Goal: Task Accomplishment & Management: Manage account settings

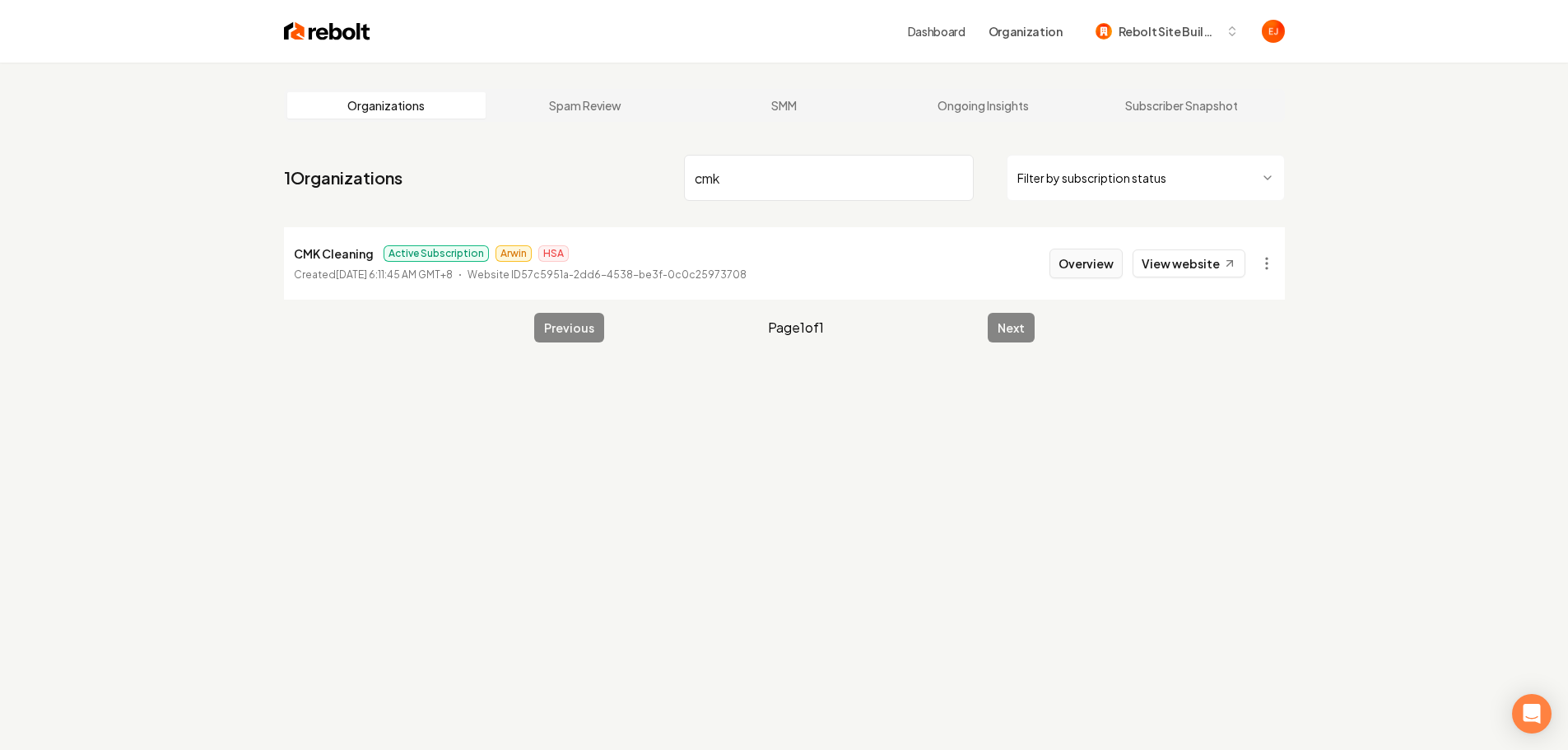
type input "cmk"
click at [1078, 265] on button "Overview" at bounding box center [1086, 263] width 73 height 30
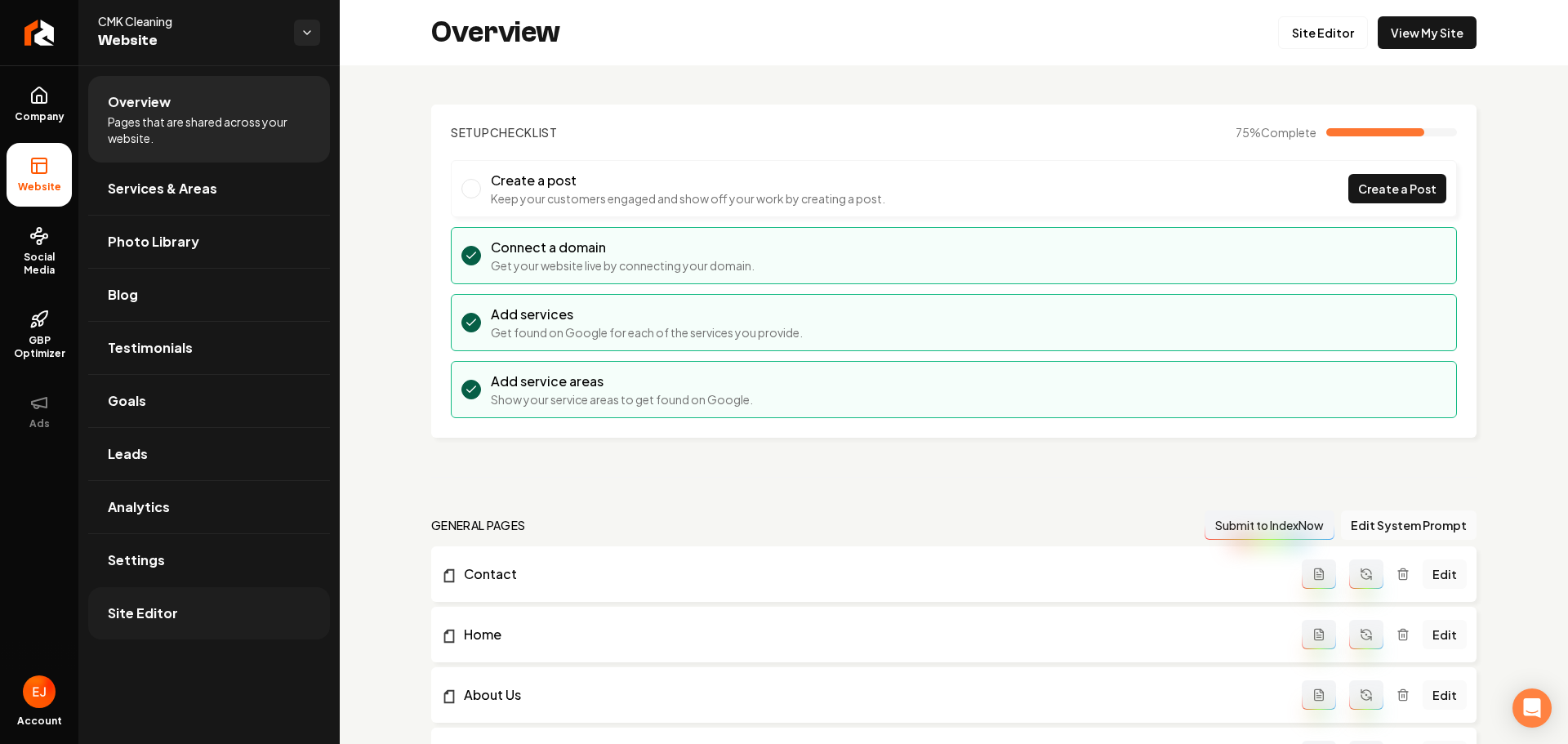
click at [167, 606] on span "Site Editor" at bounding box center [143, 612] width 70 height 19
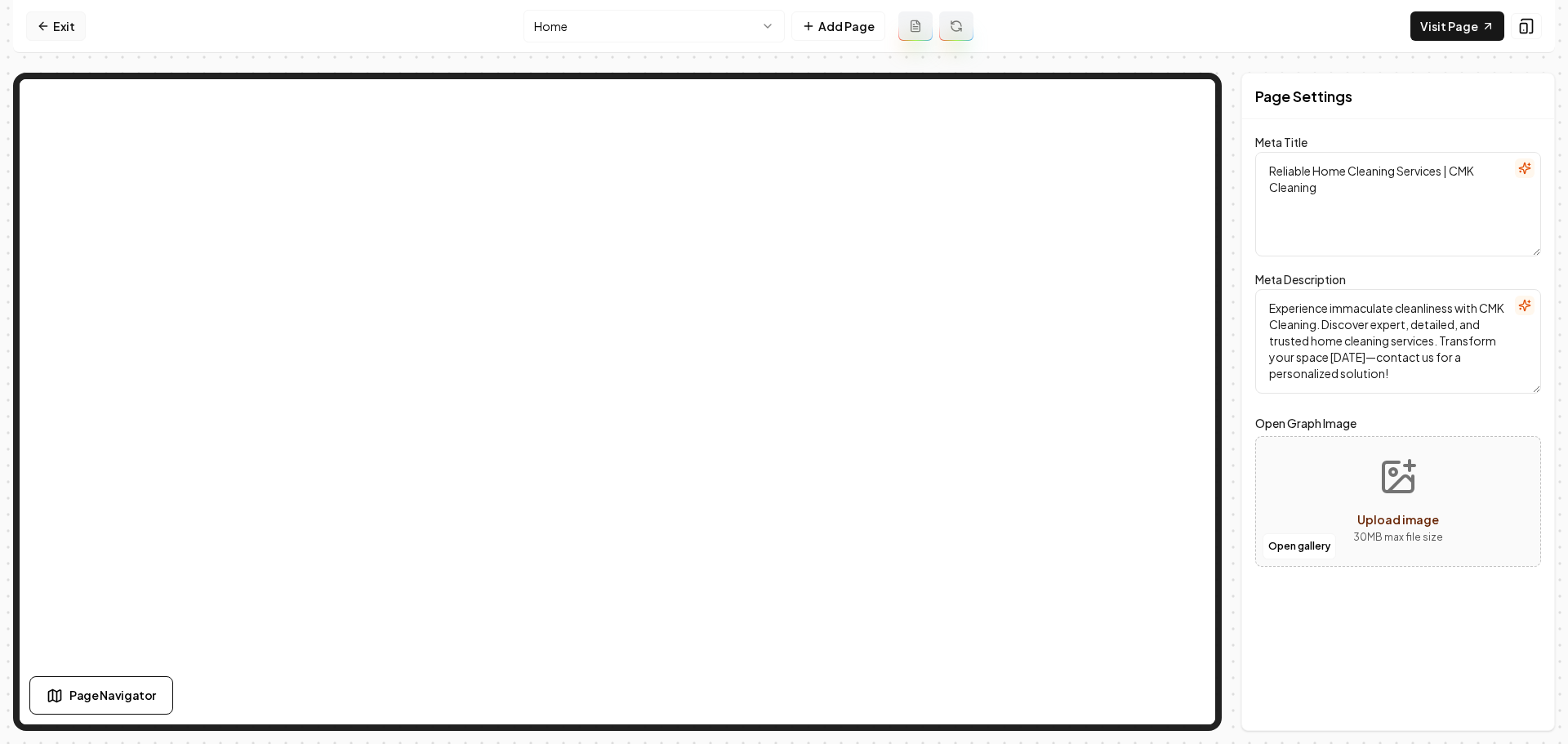
click at [74, 23] on link "Exit" at bounding box center [56, 26] width 59 height 30
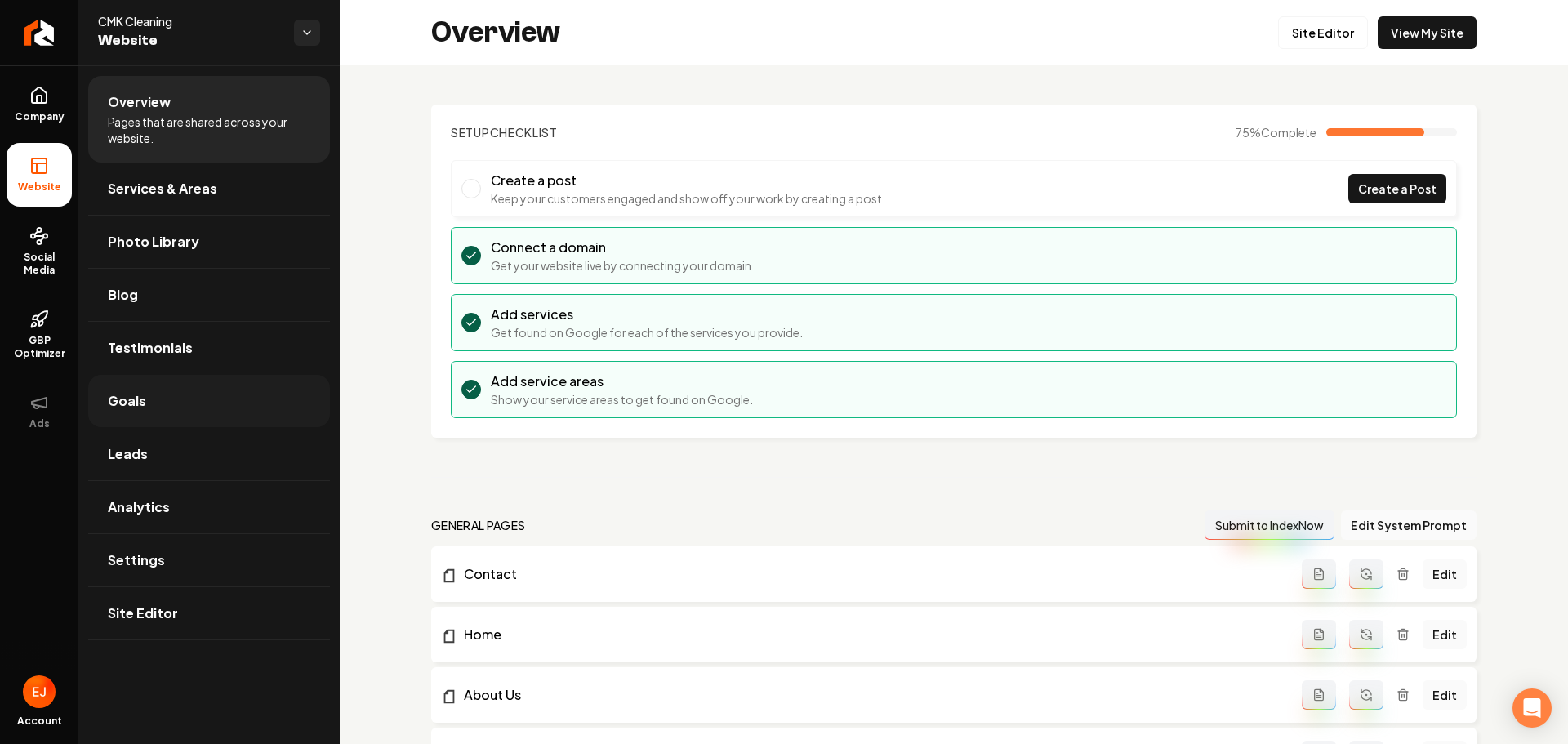
click at [158, 403] on link "Goals" at bounding box center [209, 401] width 242 height 52
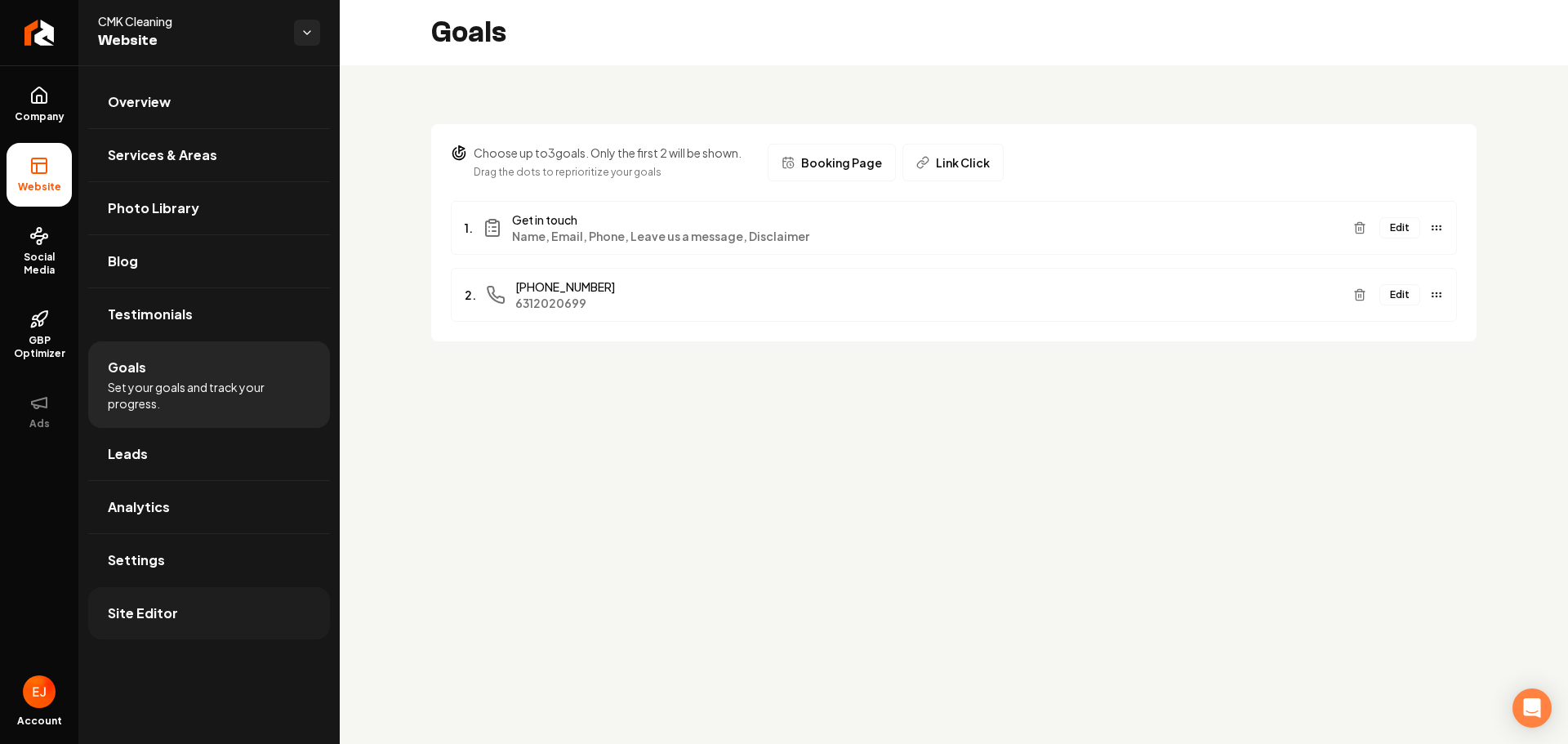
click at [193, 617] on link "Site Editor" at bounding box center [209, 613] width 242 height 52
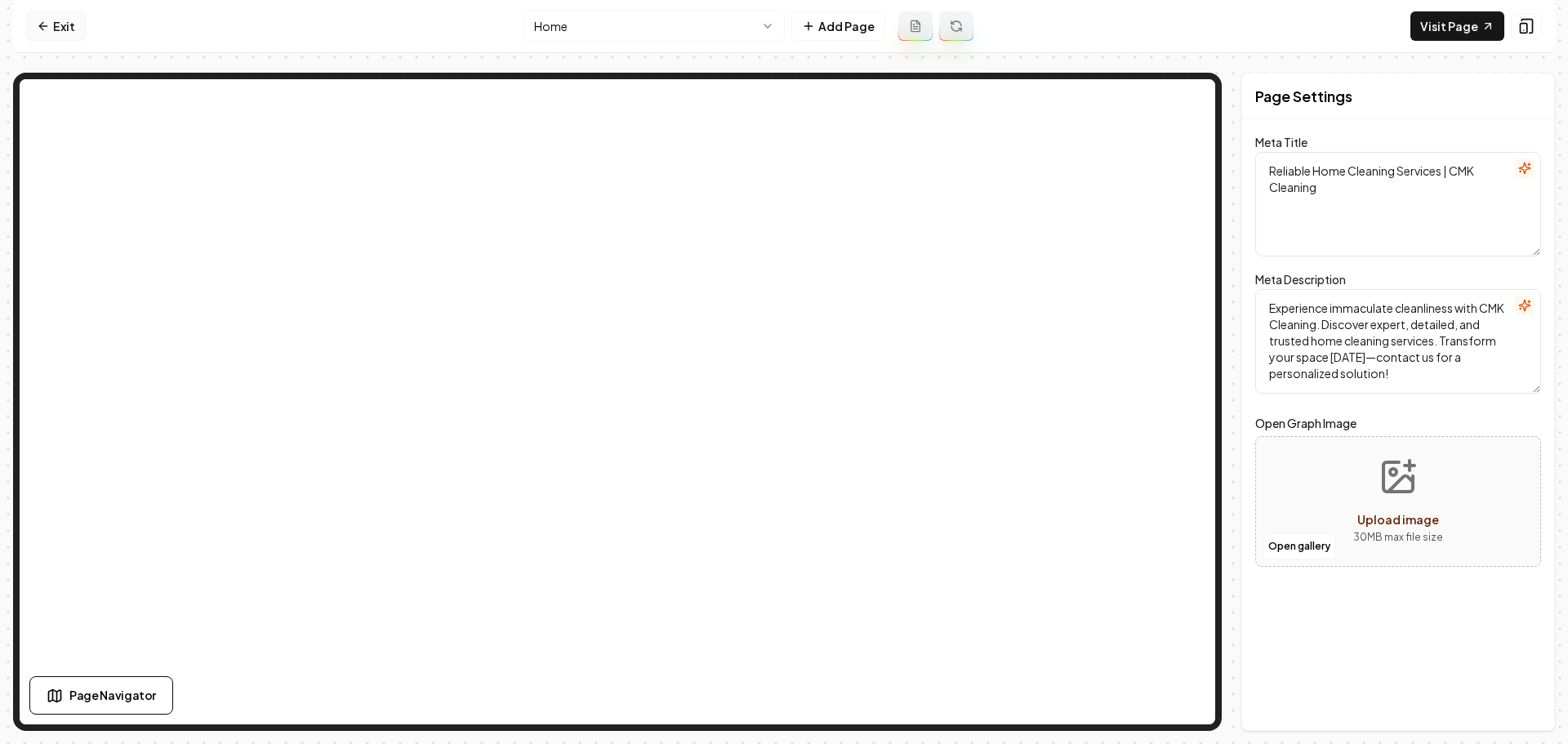
click at [61, 34] on link "Exit" at bounding box center [56, 26] width 59 height 30
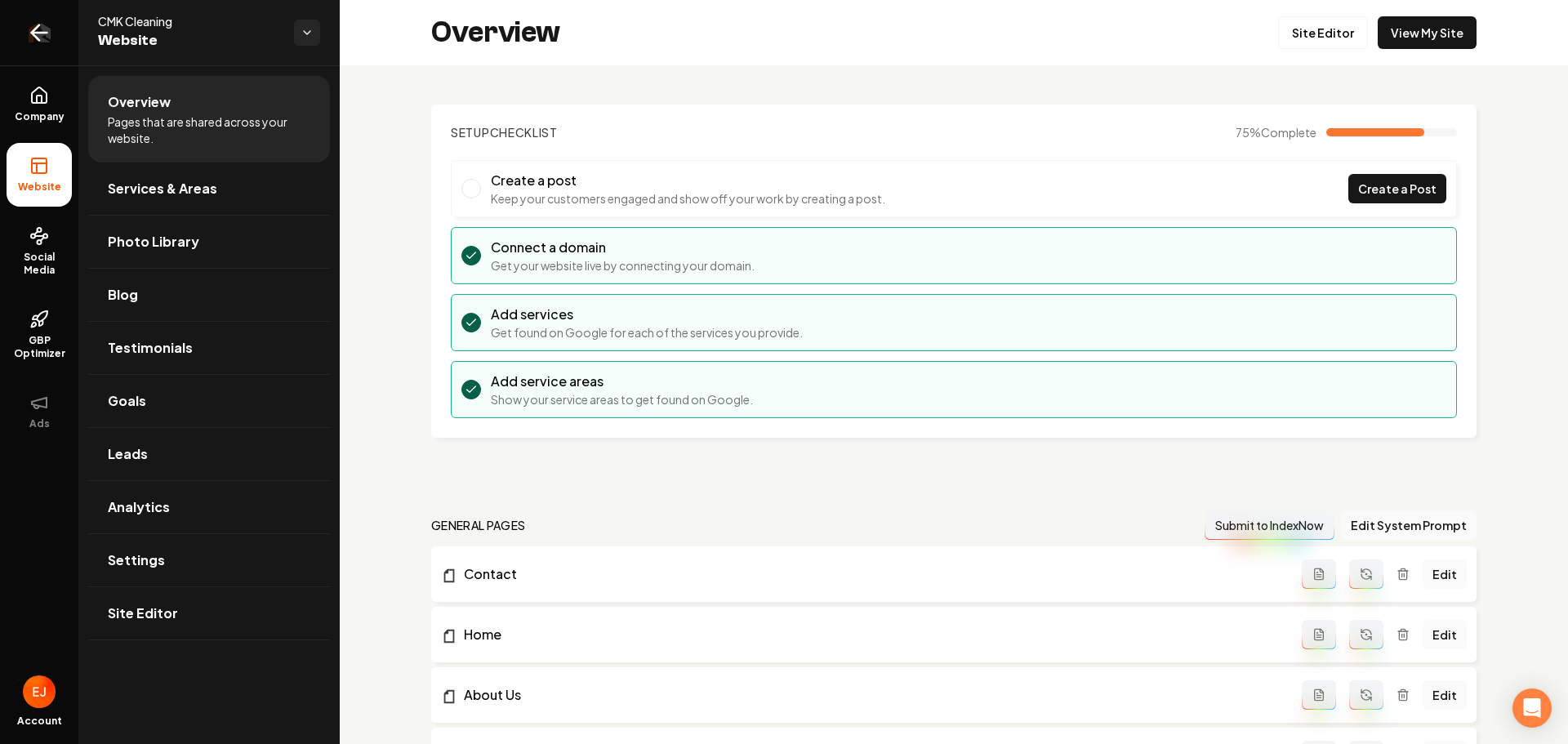
click at [52, 32] on icon "Return to dashboard" at bounding box center [39, 32] width 26 height 26
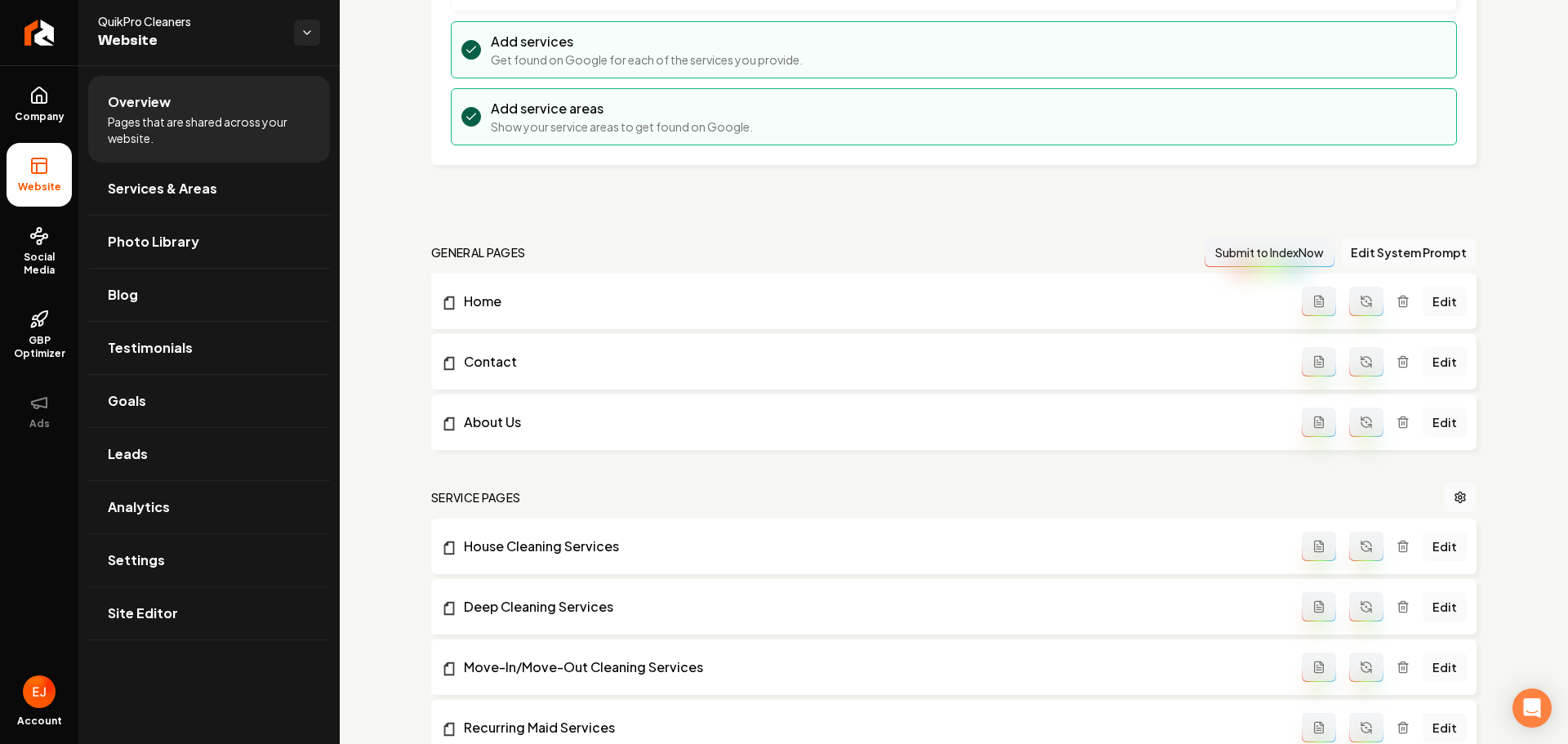
scroll to position [93, 0]
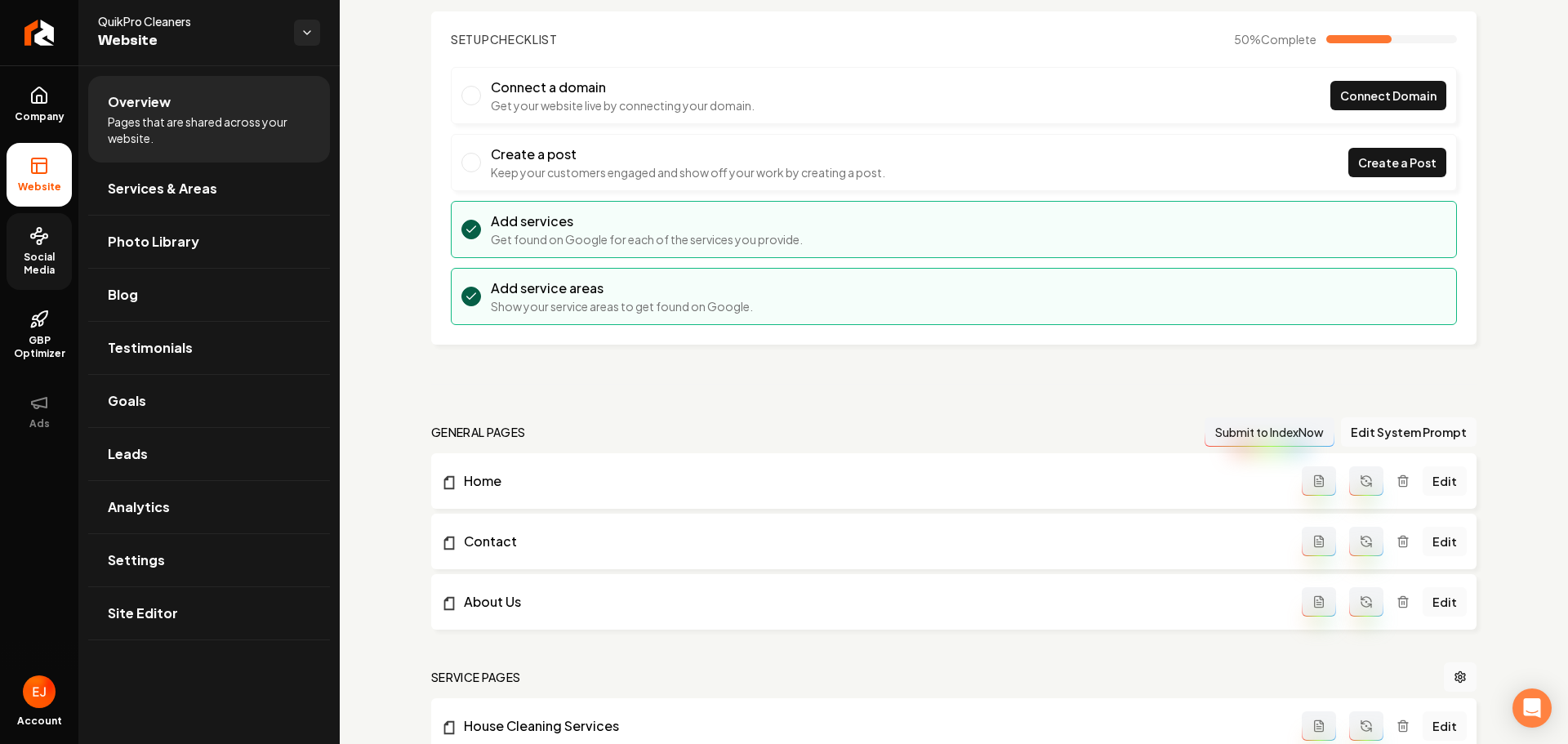
click at [57, 267] on span "Social Media" at bounding box center [39, 264] width 66 height 26
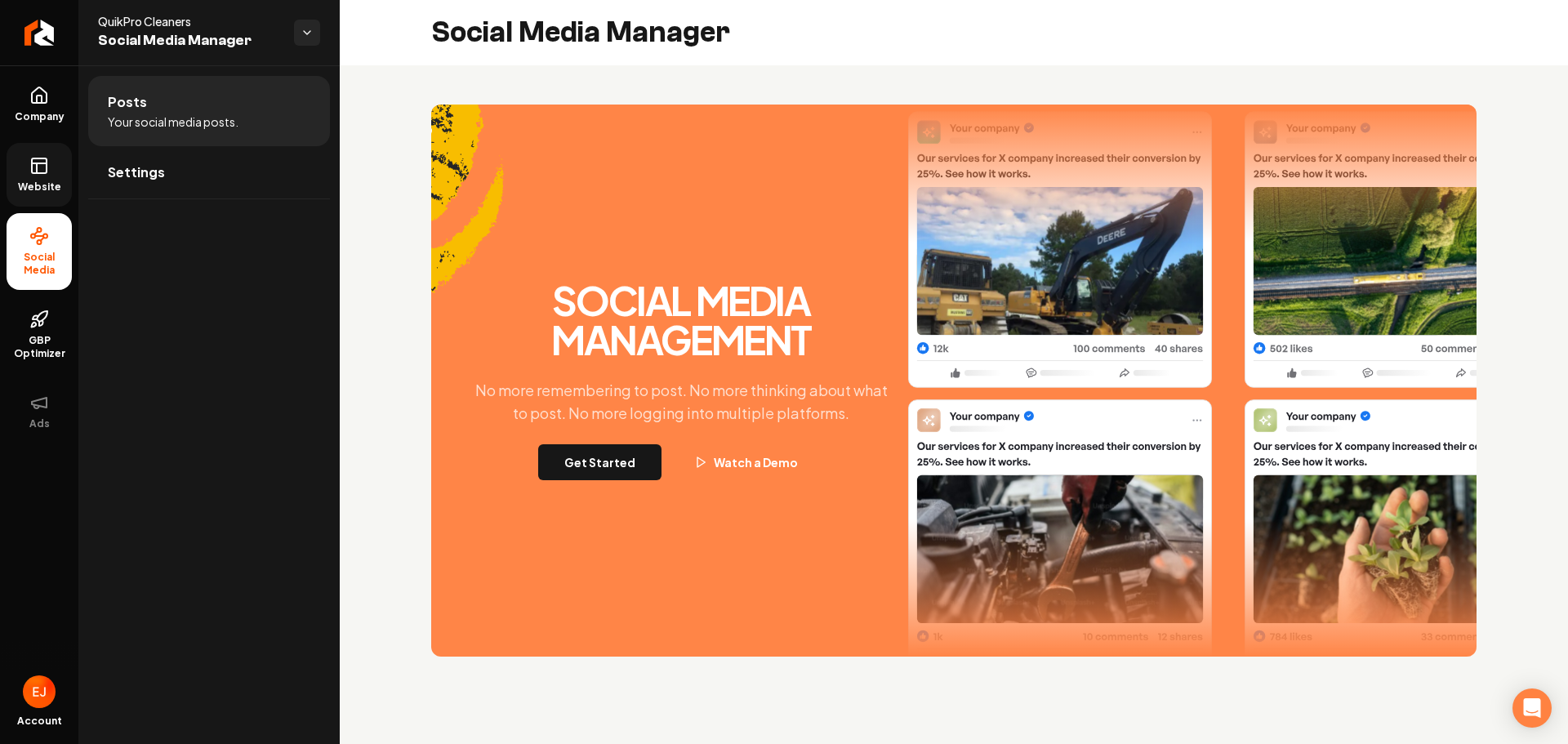
click at [25, 162] on link "Website" at bounding box center [39, 174] width 66 height 64
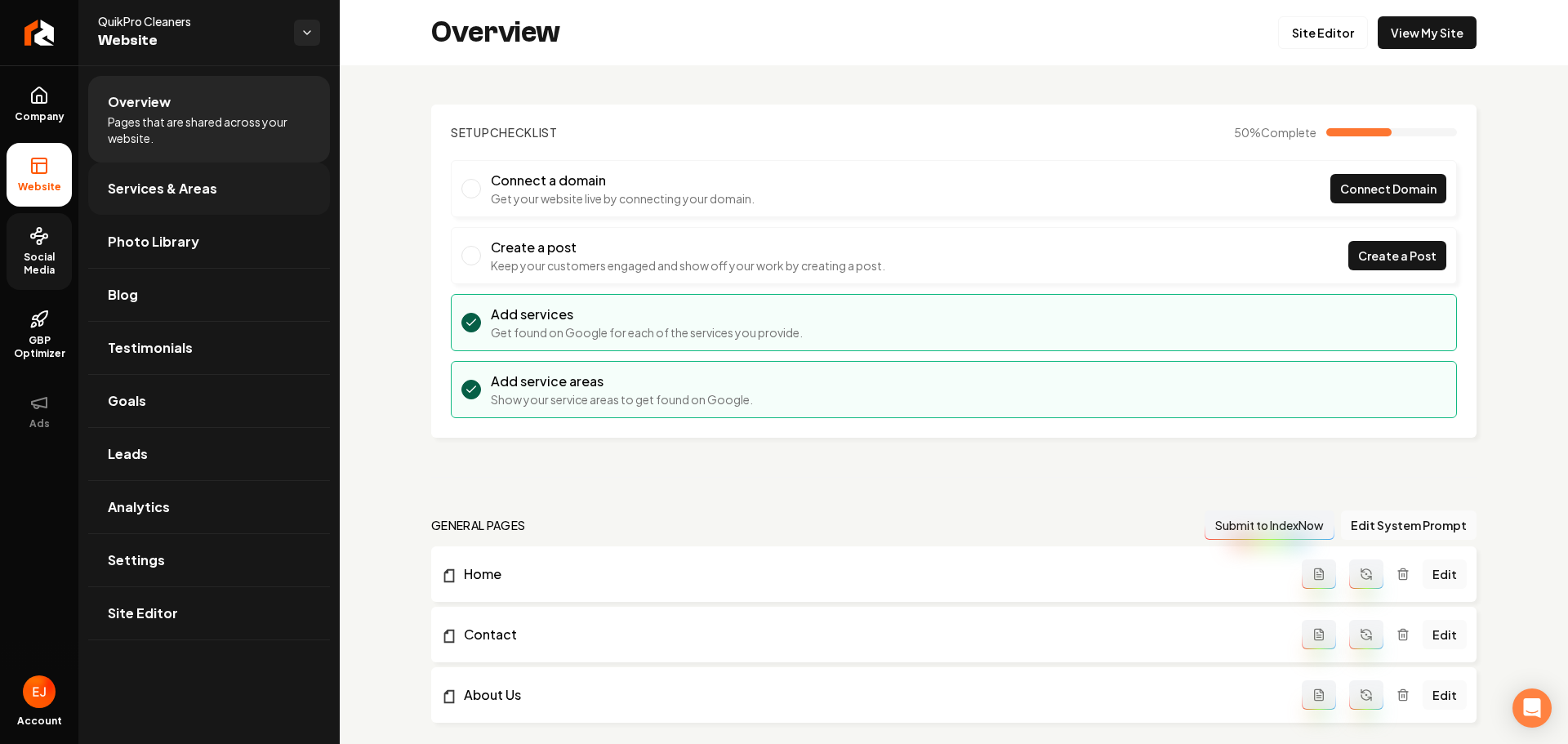
click at [117, 181] on span "Services & Areas" at bounding box center [162, 188] width 109 height 19
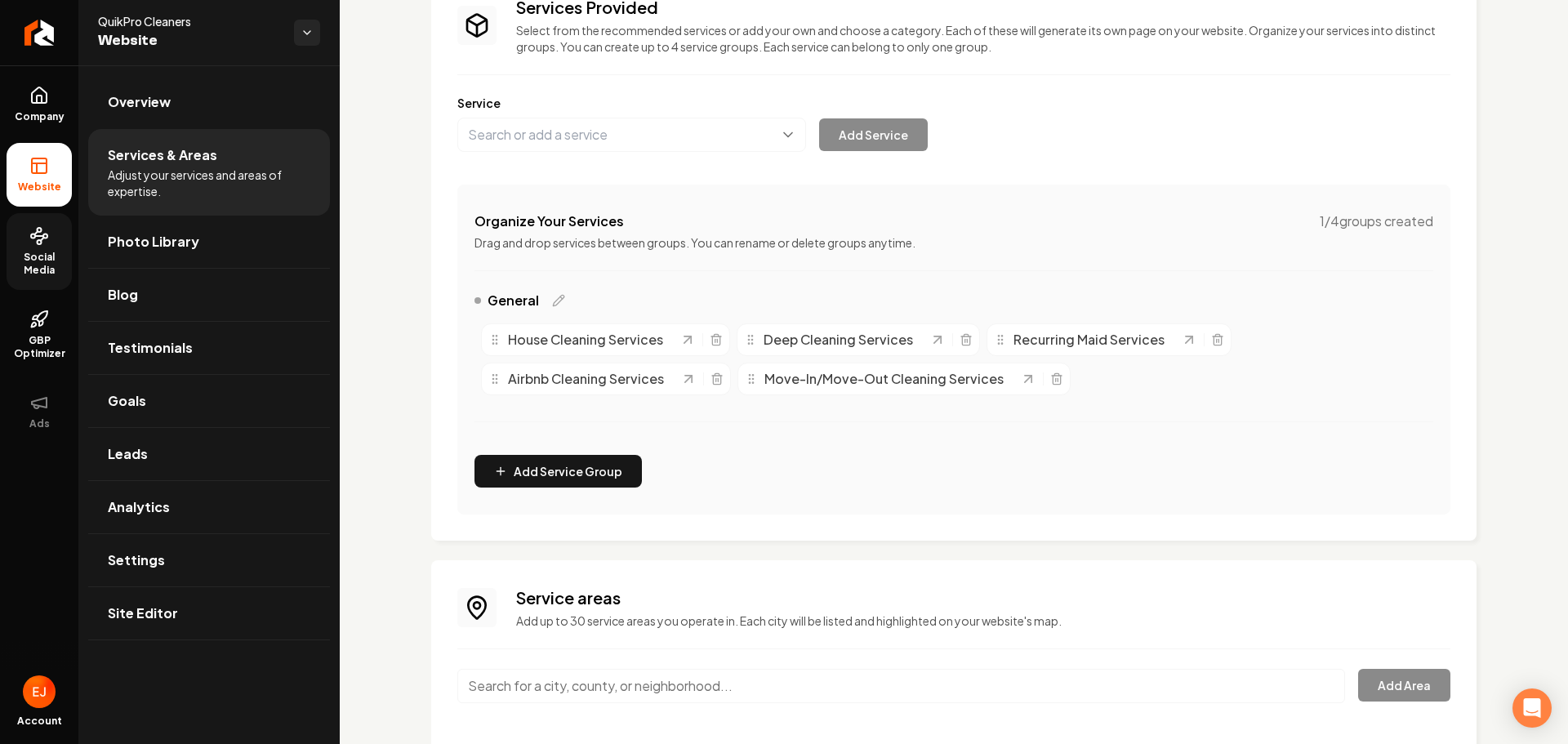
scroll to position [236, 0]
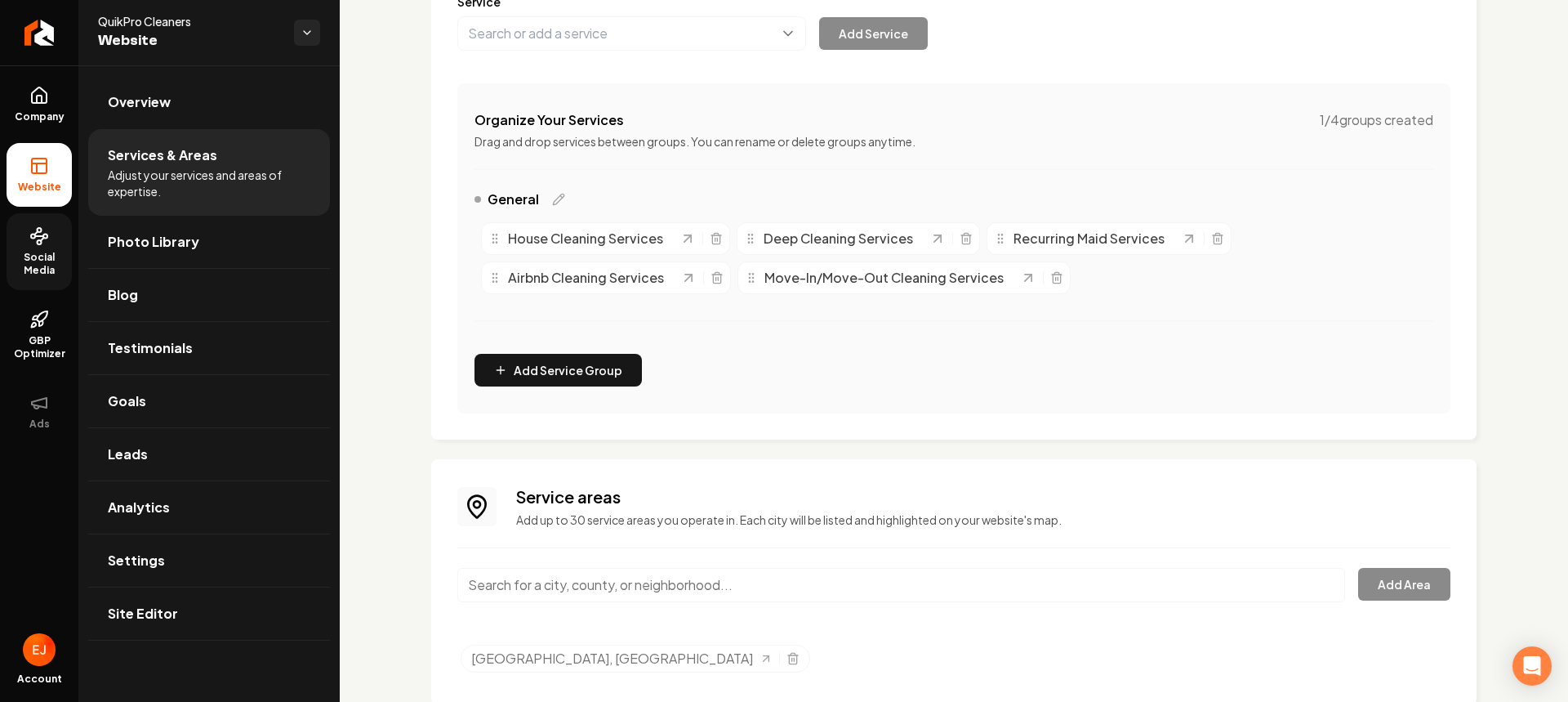
click at [638, 592] on input "Main content area" at bounding box center [902, 585] width 888 height 34
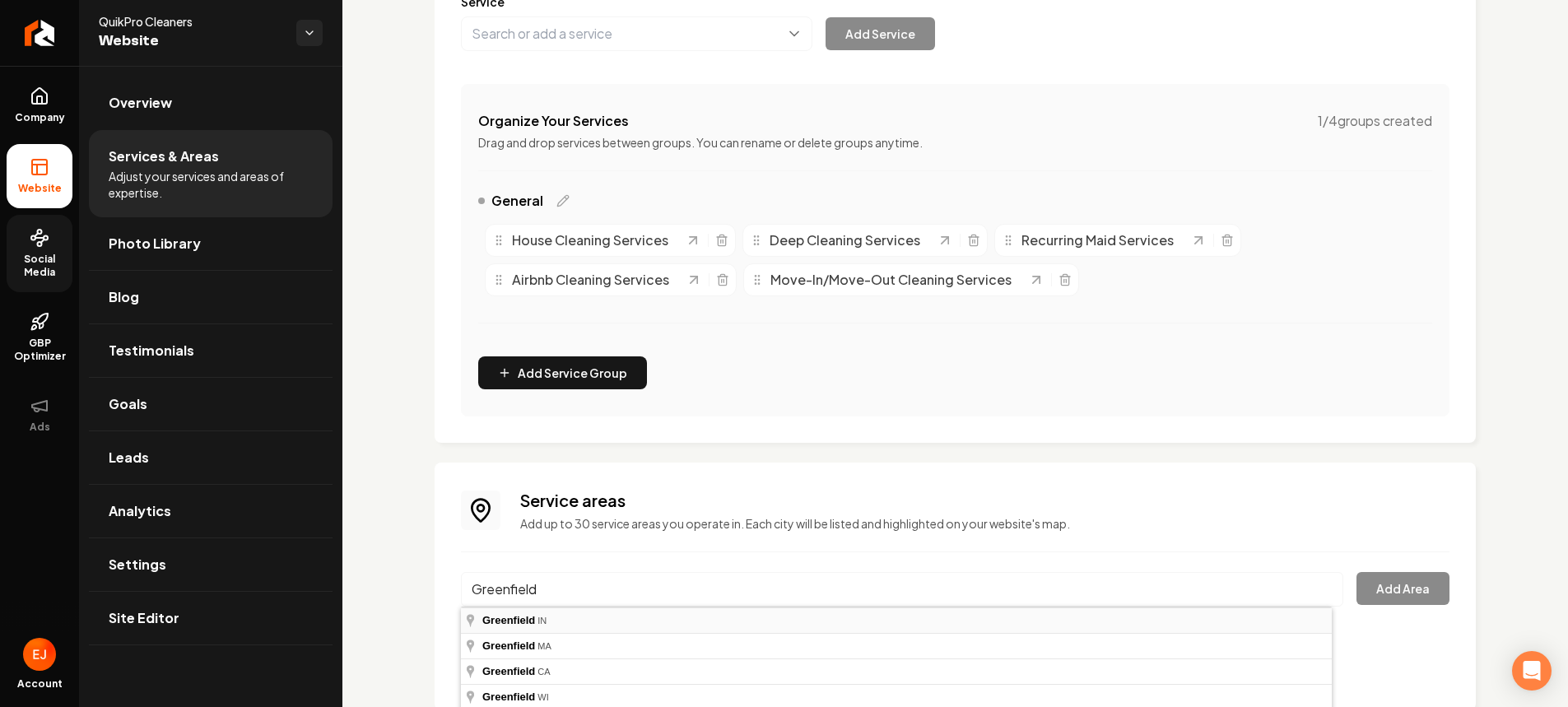
type input "Greenfield, IN"
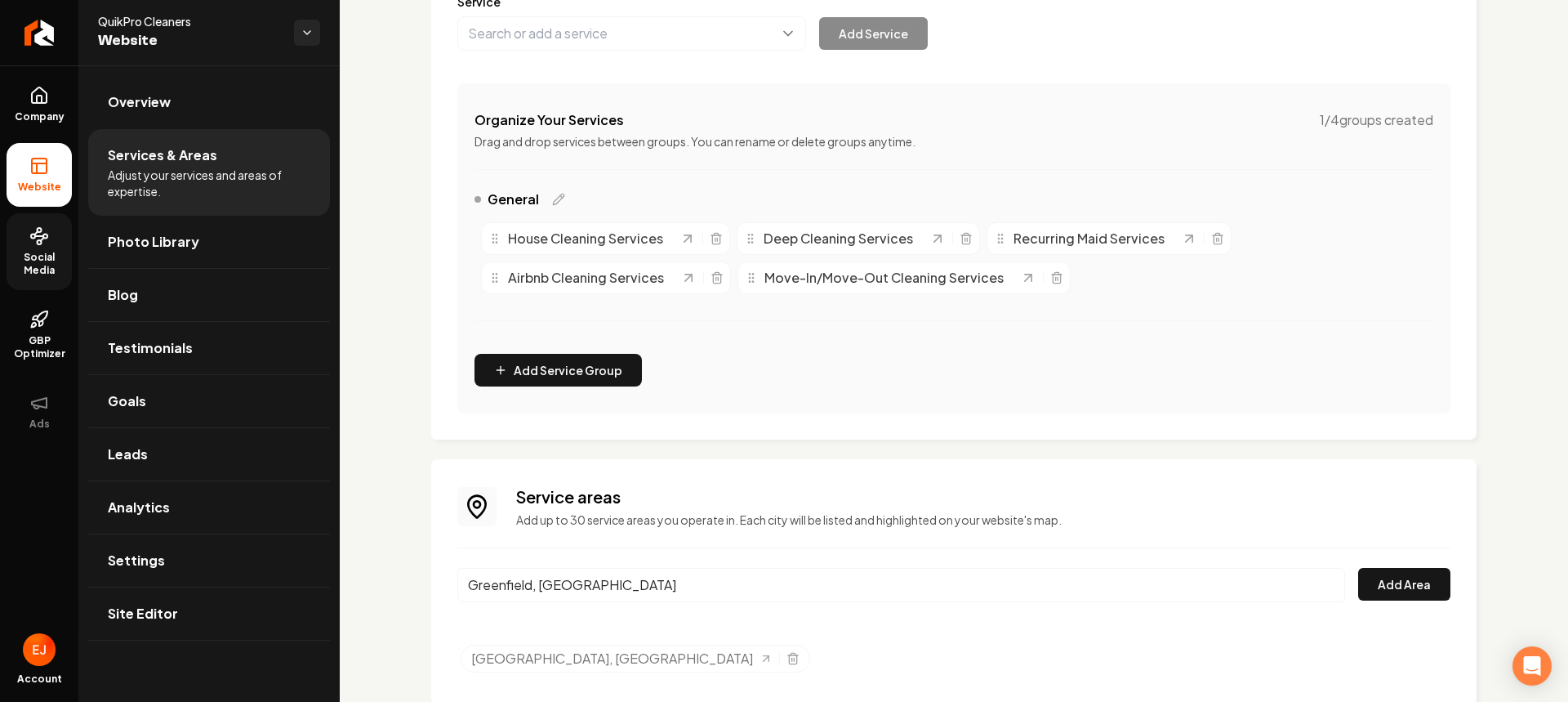
click at [1422, 606] on div "Greenfield, IN Add Area" at bounding box center [955, 595] width 993 height 54
click at [1399, 593] on button "Add Area" at bounding box center [1405, 584] width 93 height 32
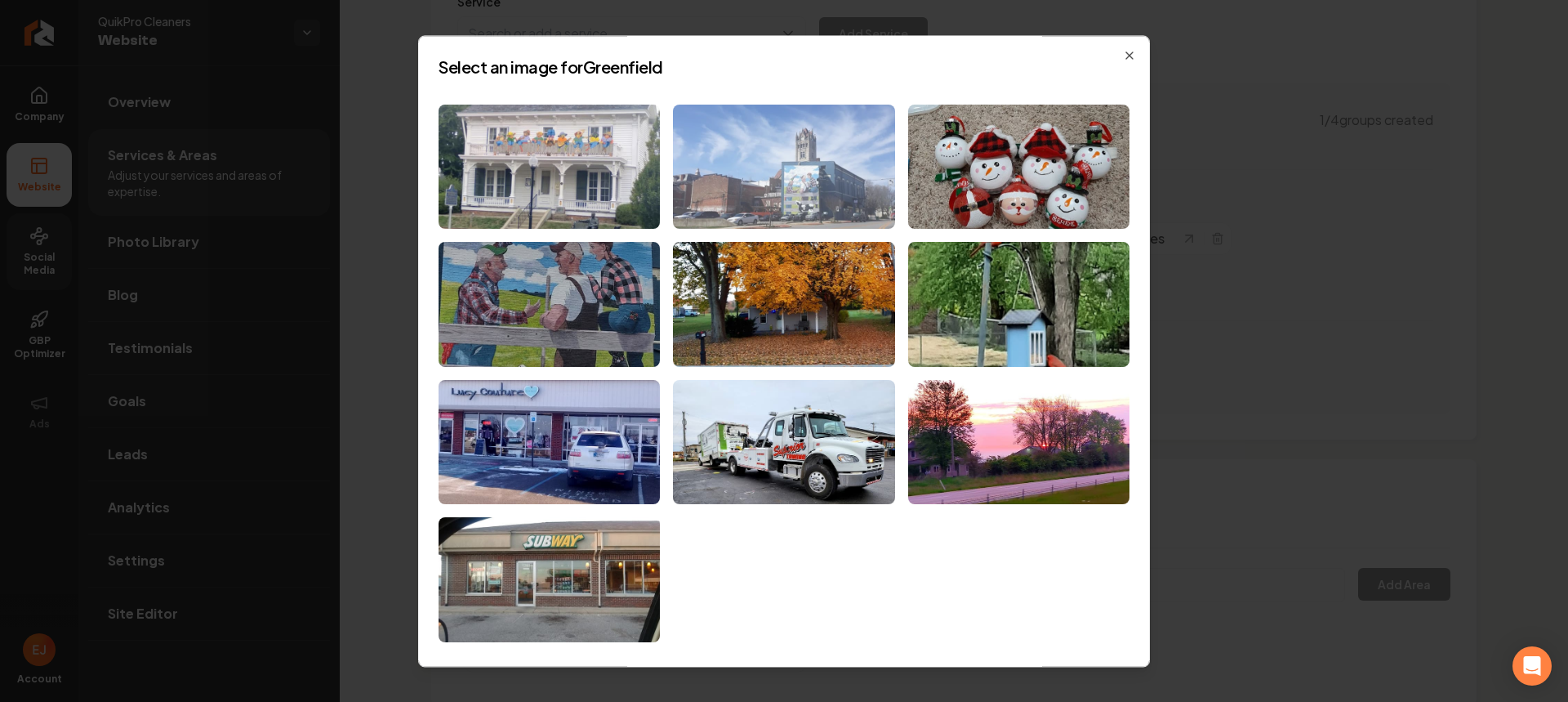
click at [769, 196] on img at bounding box center [783, 167] width 221 height 125
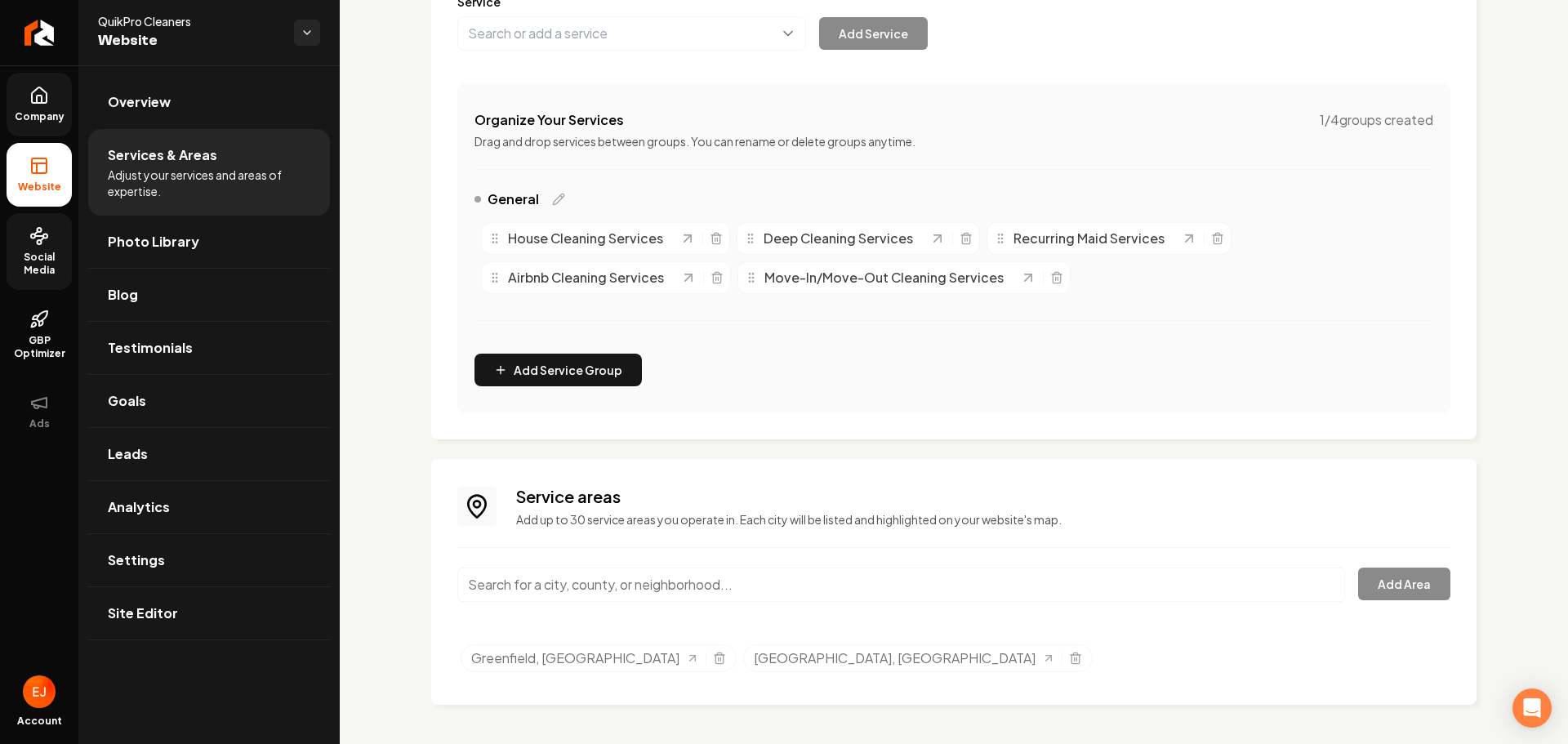
click at [46, 120] on span "Company" at bounding box center [40, 117] width 63 height 13
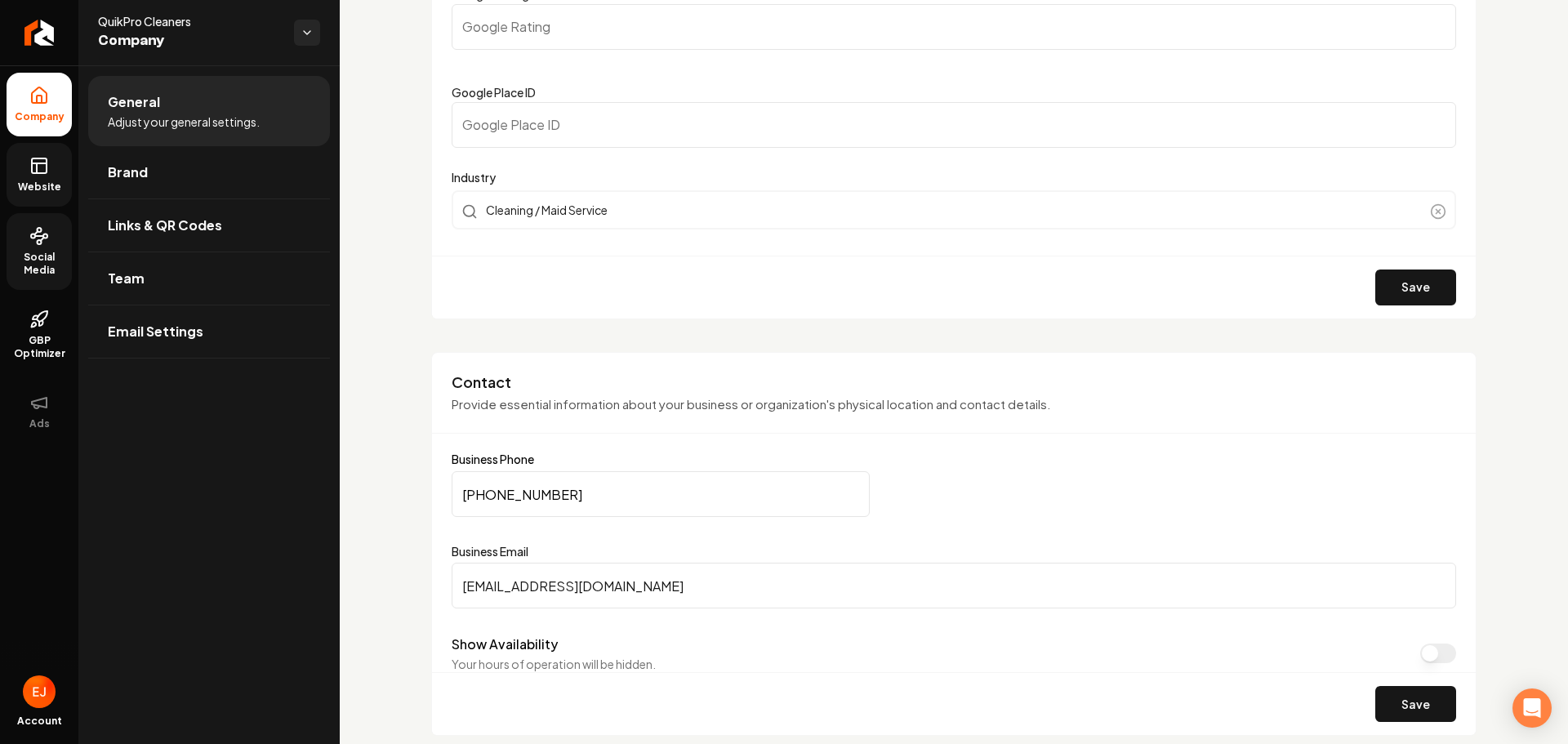
scroll to position [562, 0]
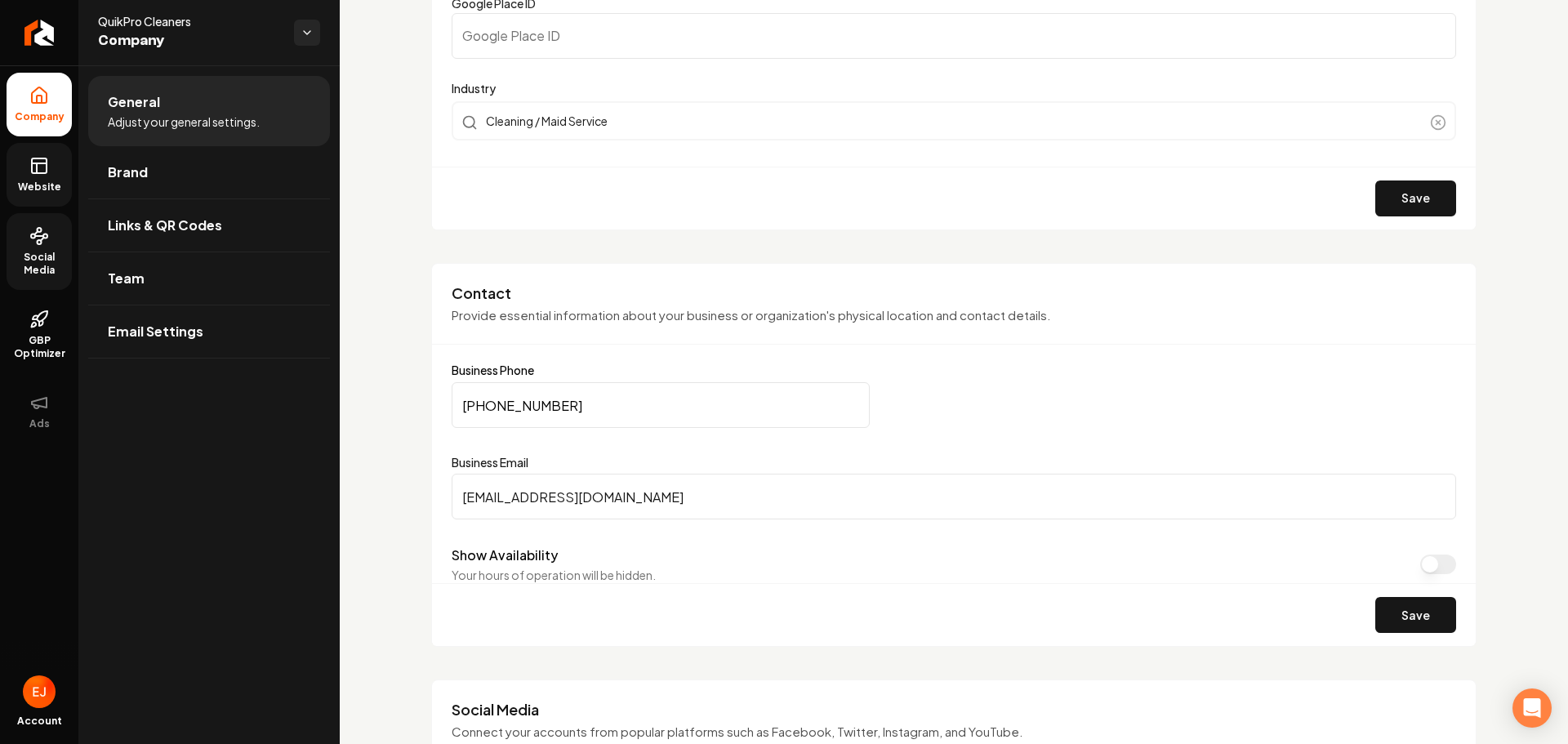
drag, startPoint x: 571, startPoint y: 399, endPoint x: 398, endPoint y: 404, distance: 173.1
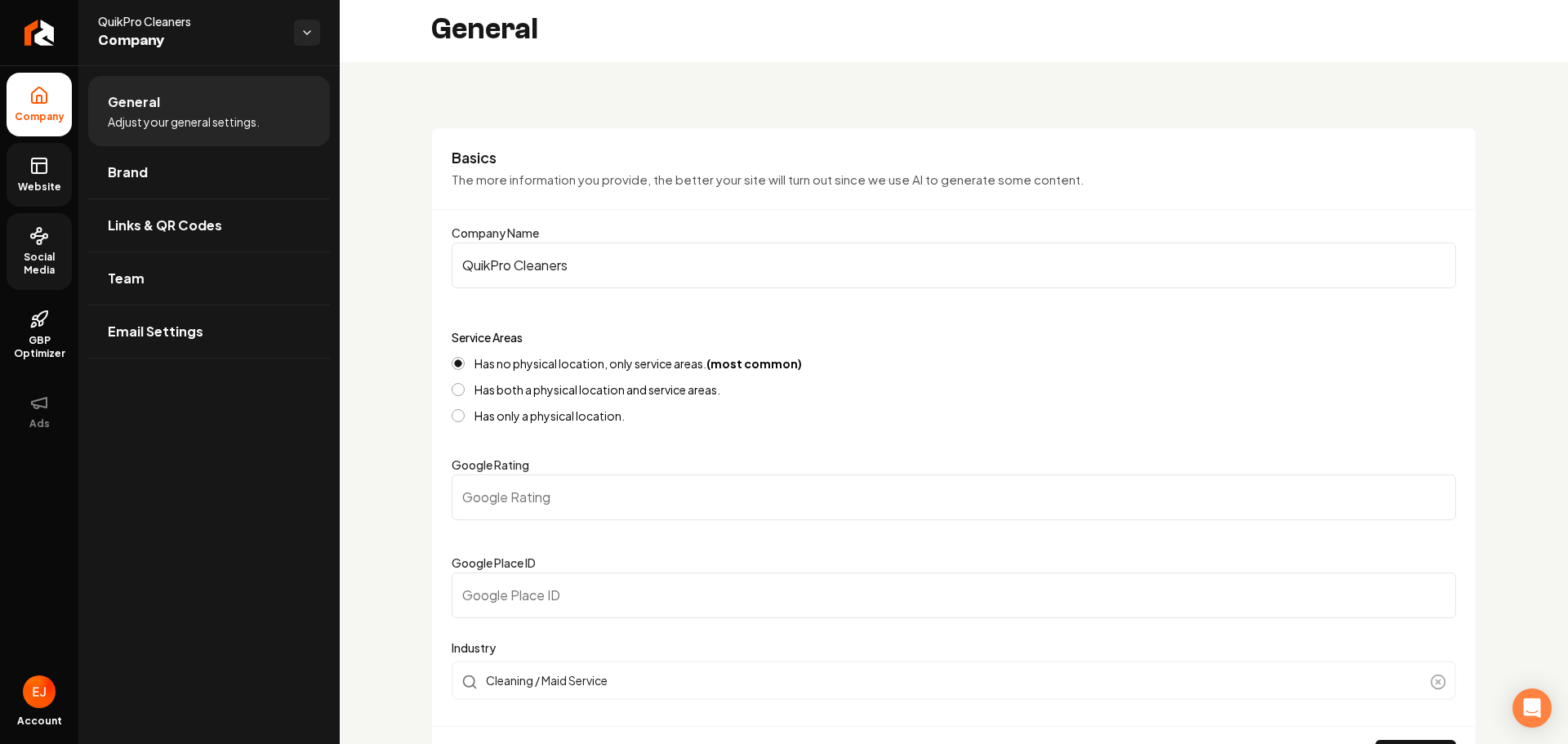
scroll to position [0, 0]
click at [36, 187] on span "Website" at bounding box center [39, 187] width 57 height 13
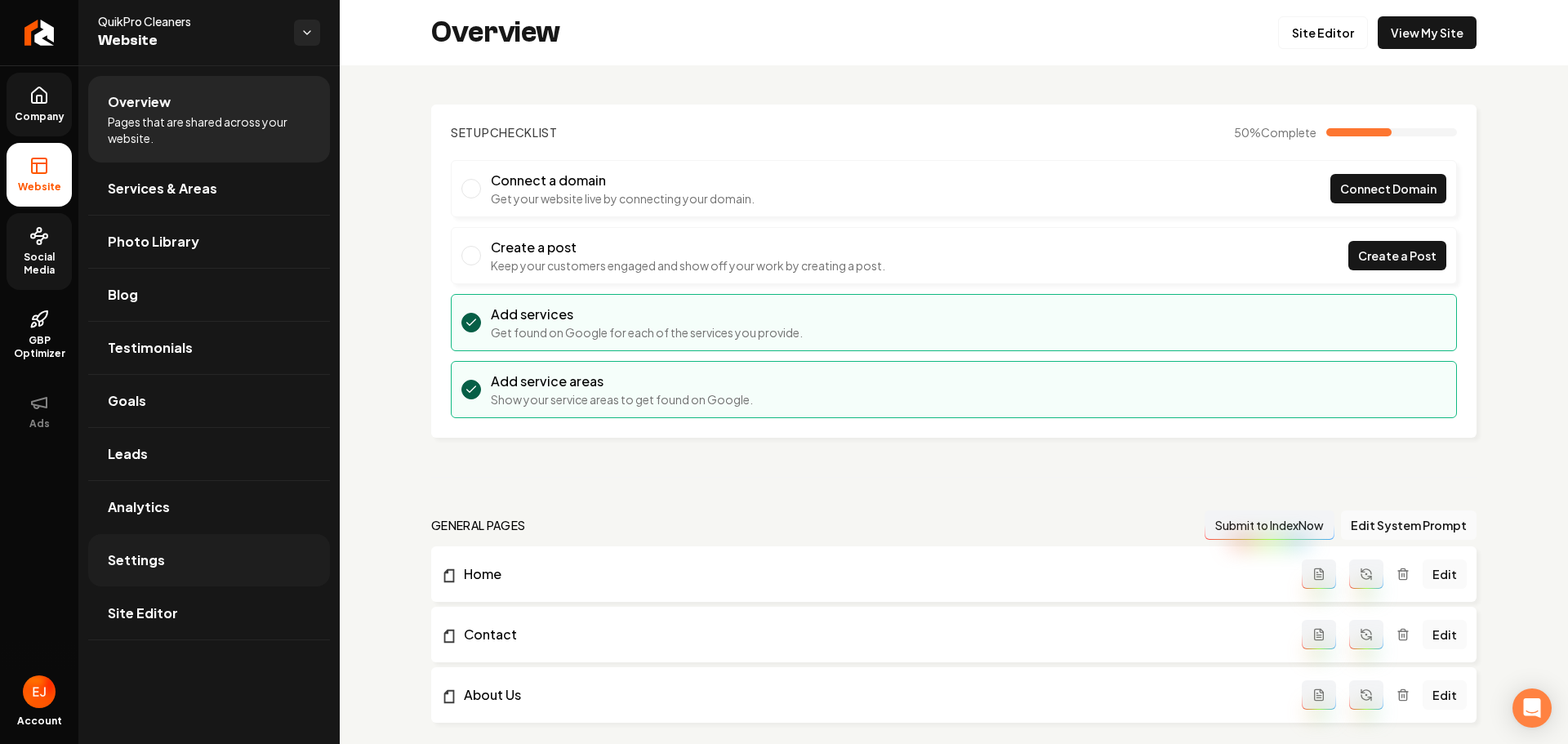
click at [147, 574] on link "Settings" at bounding box center [209, 560] width 242 height 52
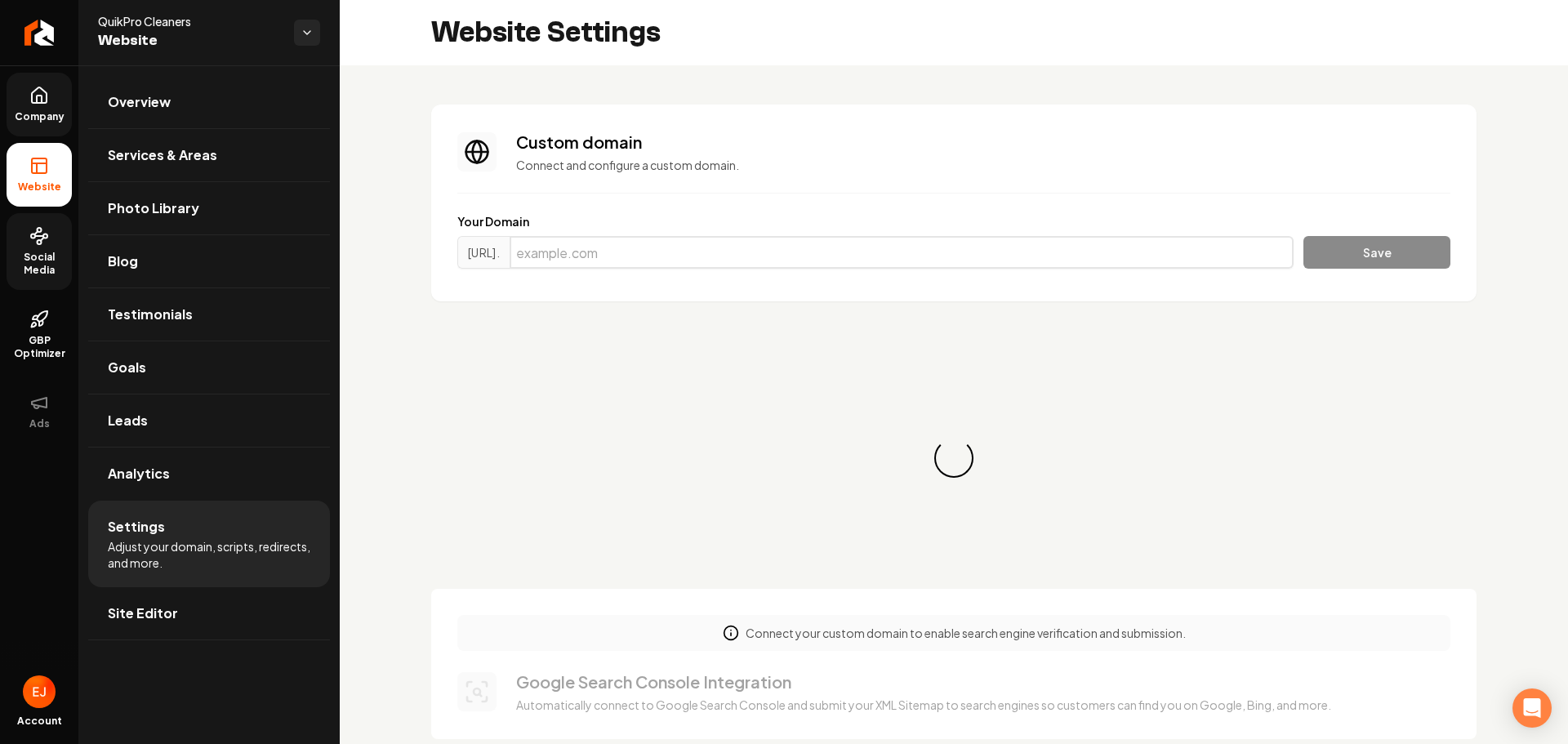
click at [664, 263] on input "Main content area" at bounding box center [902, 252] width 784 height 32
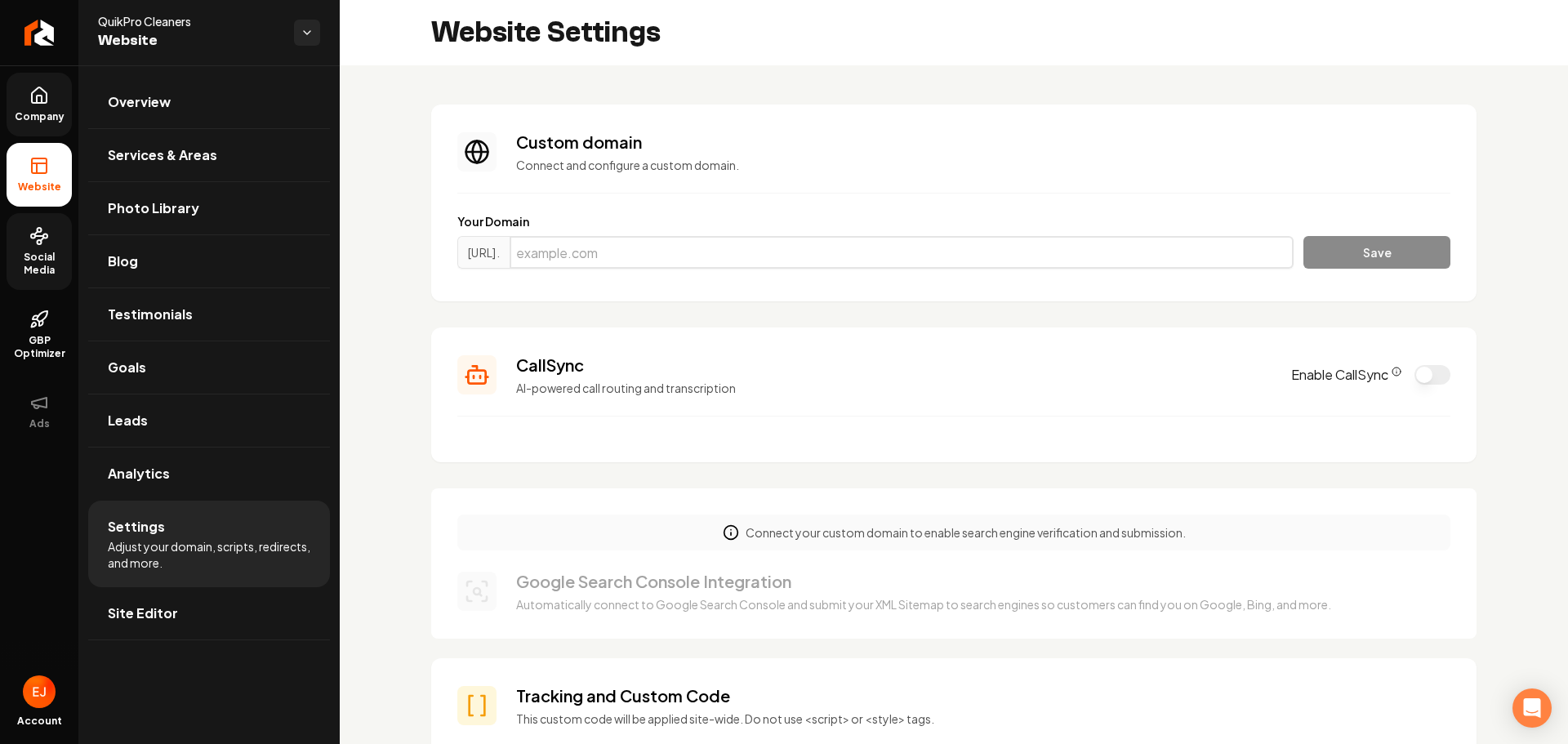
paste input "indyquikpro.com"
type input "indyquikpro.com"
click at [1309, 259] on button "Save" at bounding box center [1377, 252] width 147 height 32
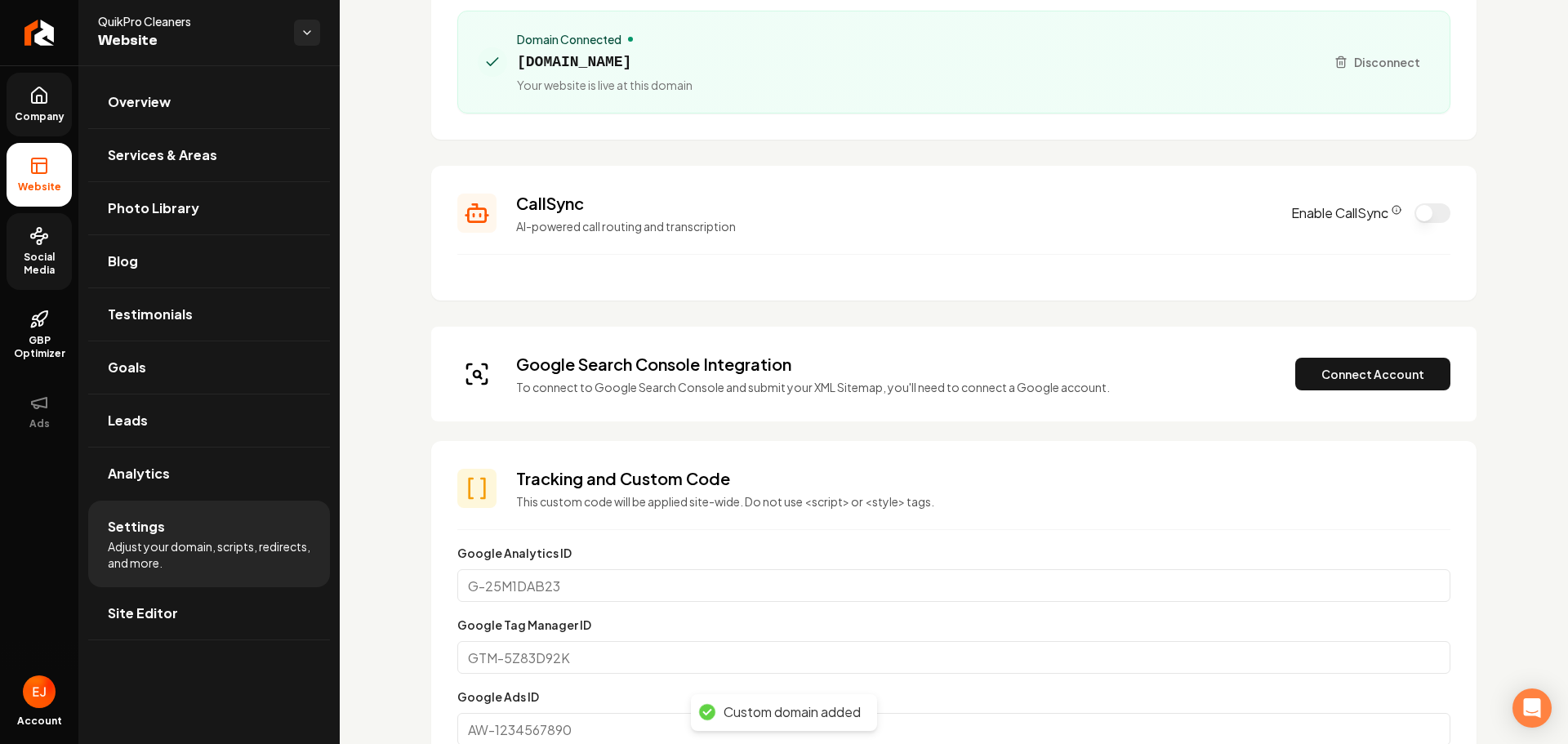
scroll to position [245, 0]
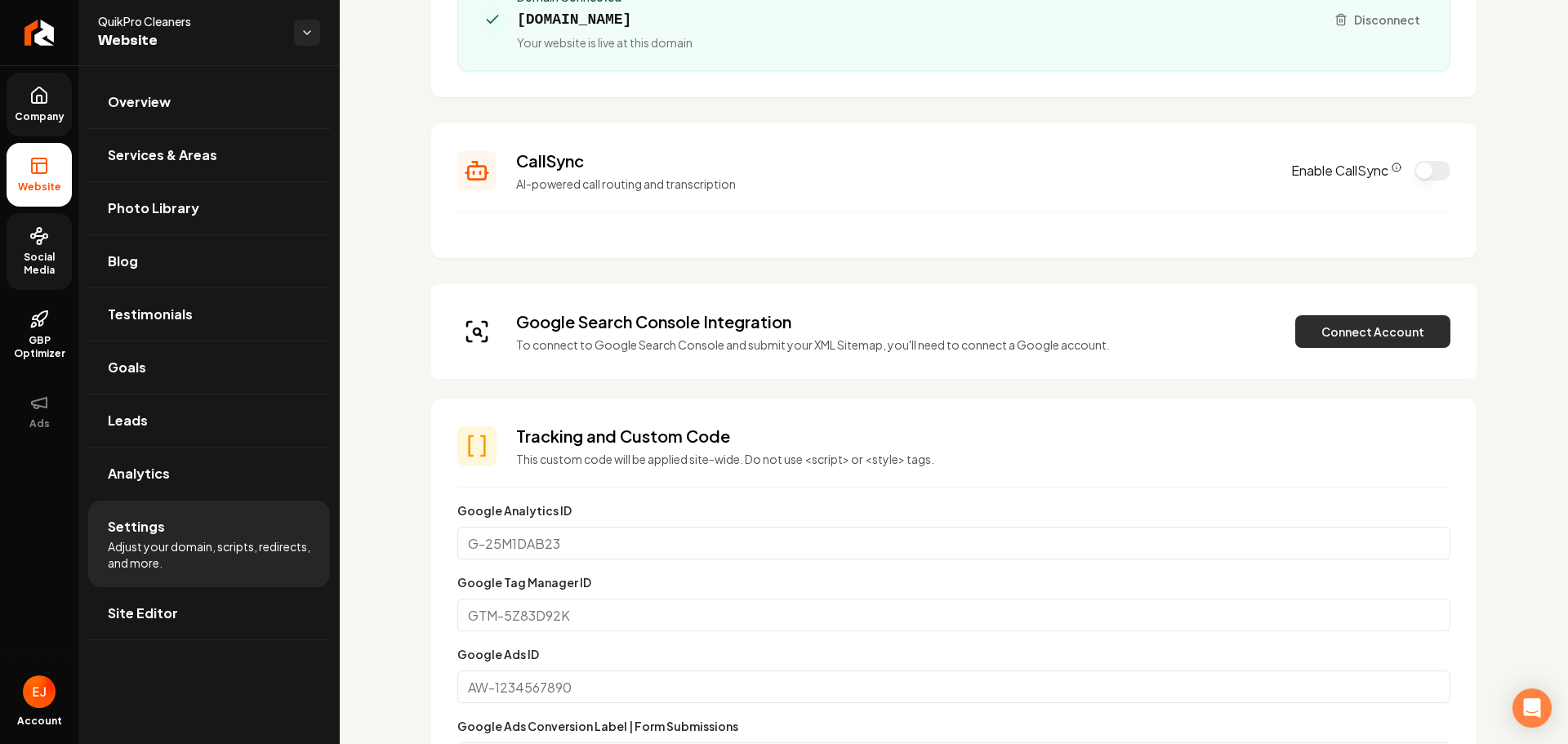
click at [1350, 344] on button "Connect Account" at bounding box center [1372, 331] width 155 height 32
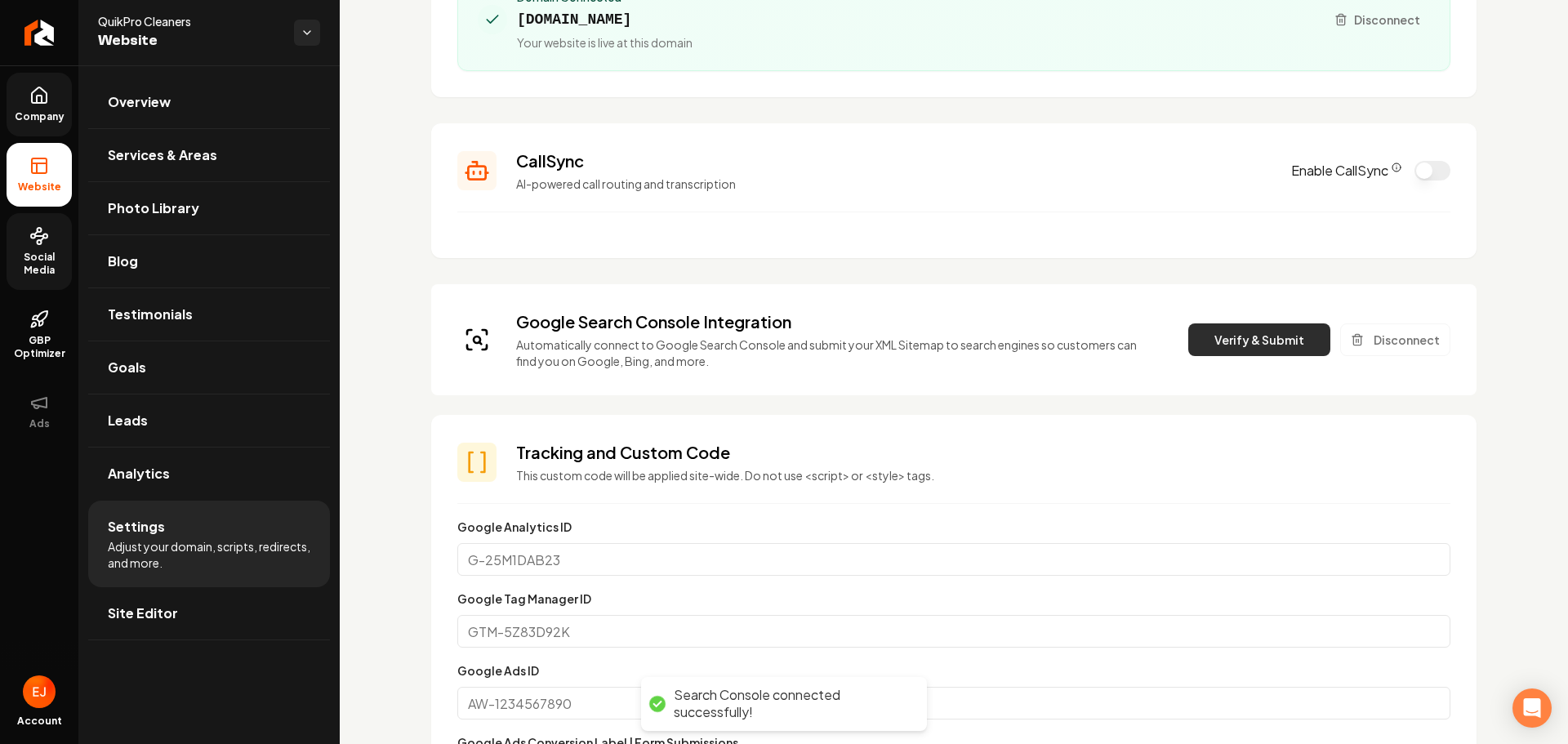
click at [1214, 333] on button "Verify & Submit" at bounding box center [1259, 339] width 142 height 32
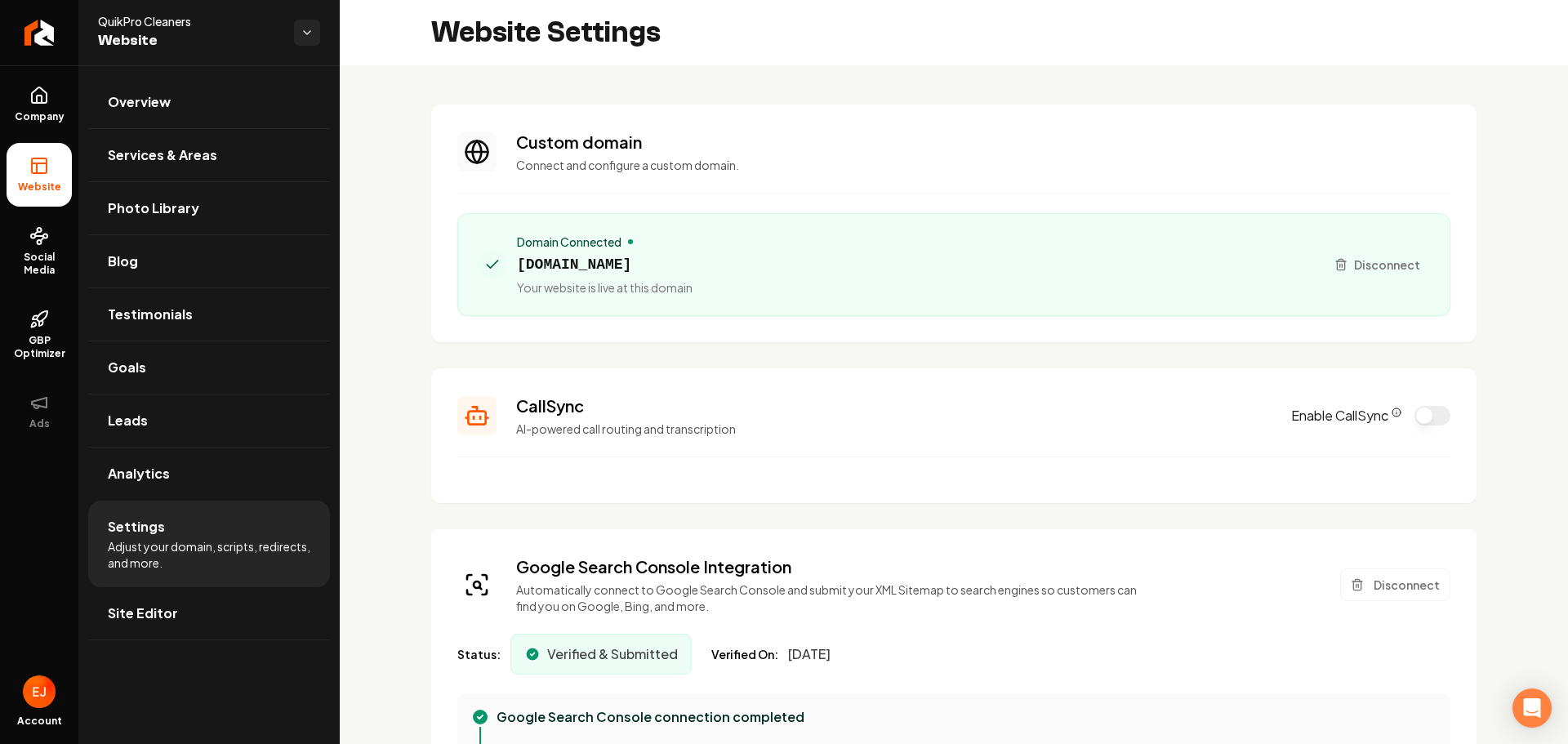
drag, startPoint x: 636, startPoint y: 265, endPoint x: 518, endPoint y: 271, distance: 118.2
click at [518, 271] on span "indyquikpro.com" at bounding box center [605, 264] width 176 height 23
copy span "indyquikpro.com"
